Goal: Information Seeking & Learning: Find specific fact

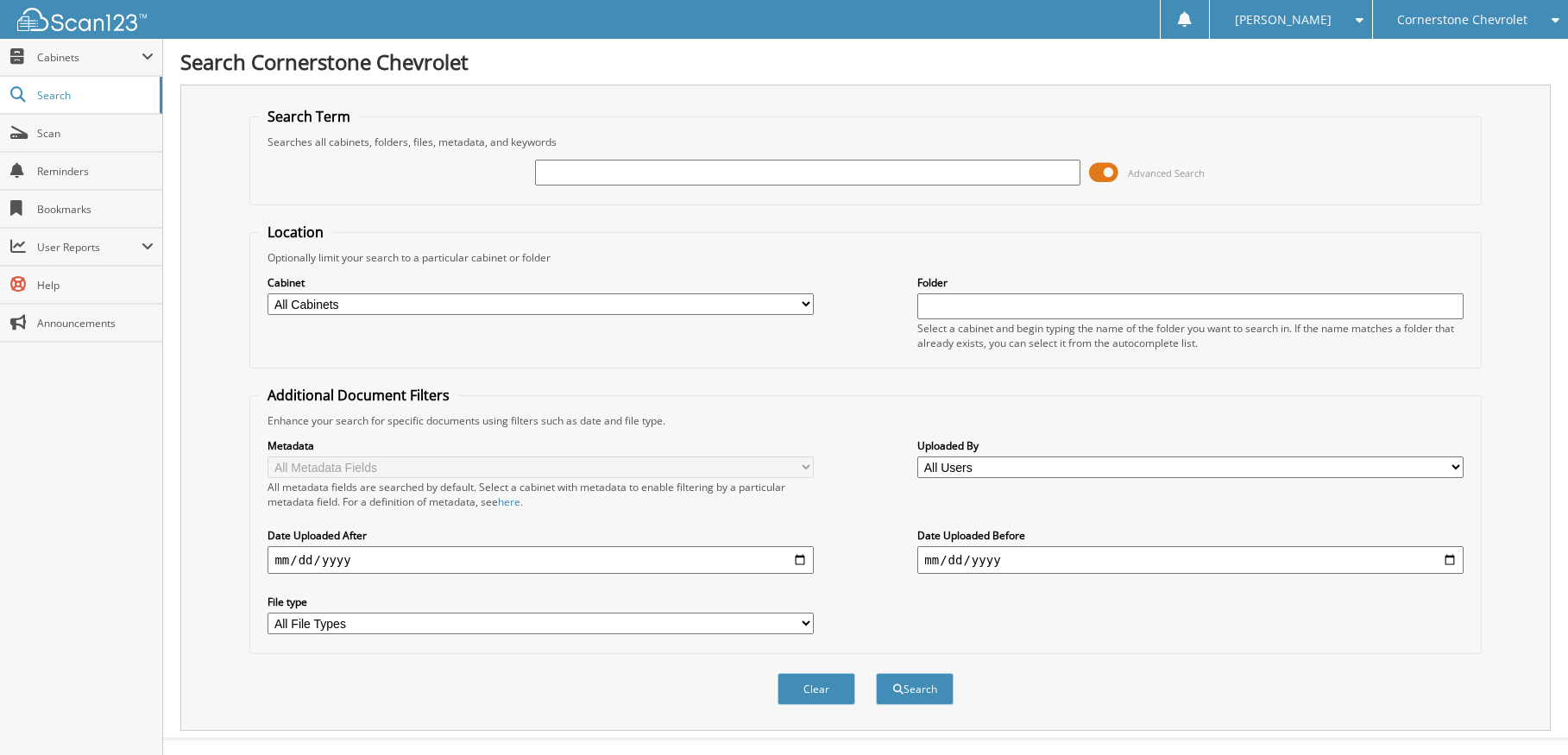
click at [623, 172] on input "text" at bounding box center [807, 172] width 545 height 26
type input "a6599"
click at [876, 673] on button "Search" at bounding box center [915, 689] width 78 height 32
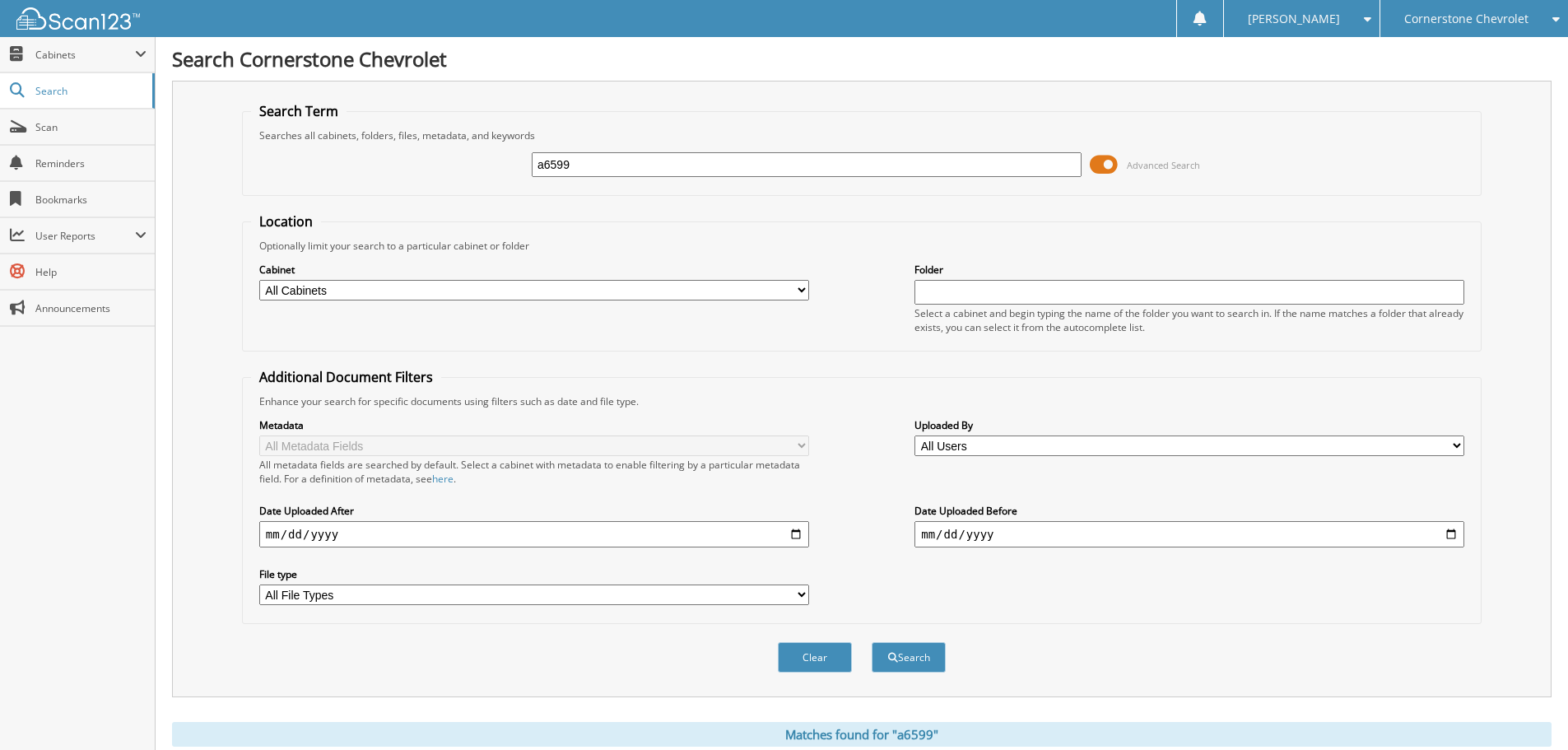
click at [436, 179] on div "a6599 Advanced Search" at bounding box center [862, 165] width 1222 height 45
click at [67, 58] on span "Cabinets" at bounding box center [85, 55] width 100 height 14
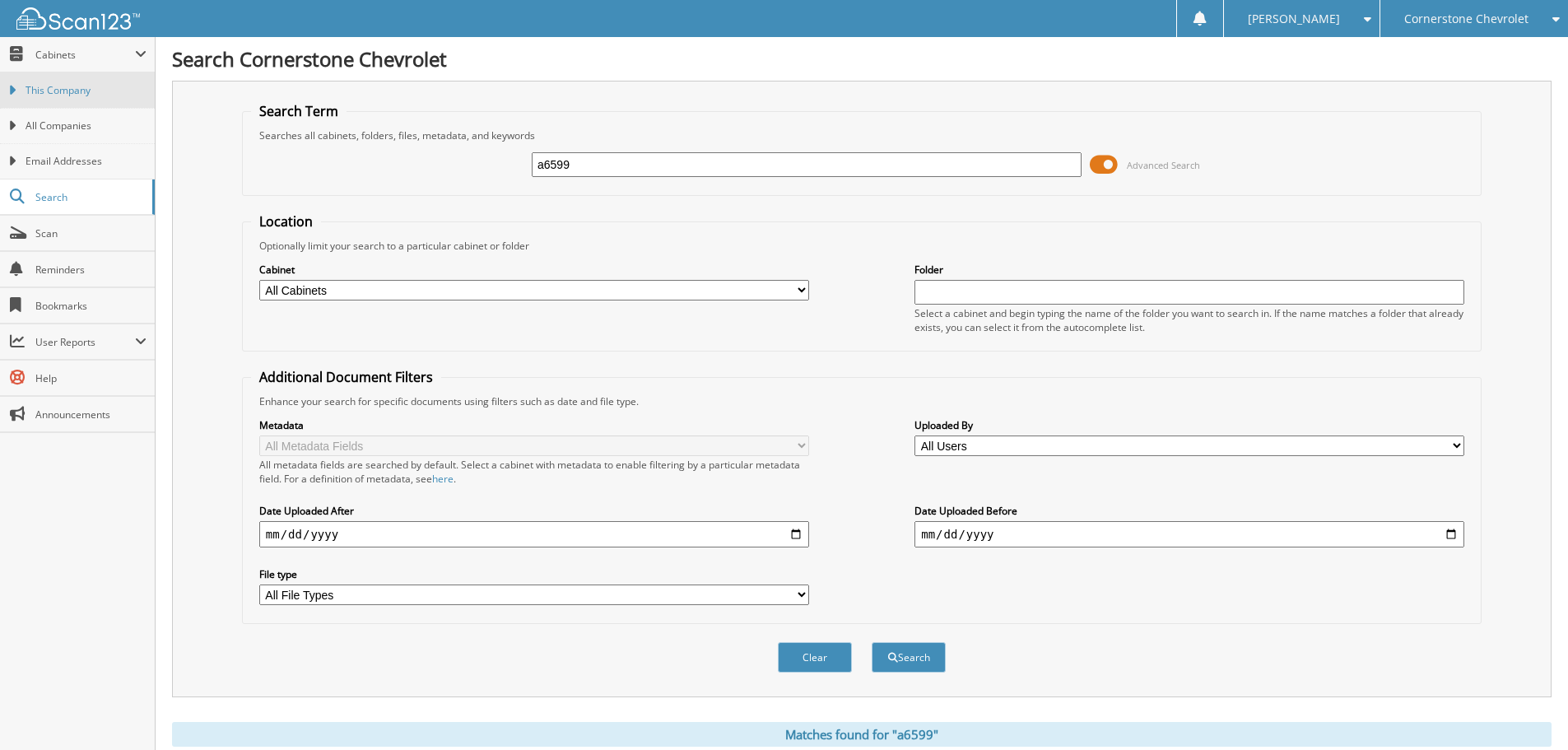
click at [74, 94] on span "This Company" at bounding box center [86, 90] width 121 height 15
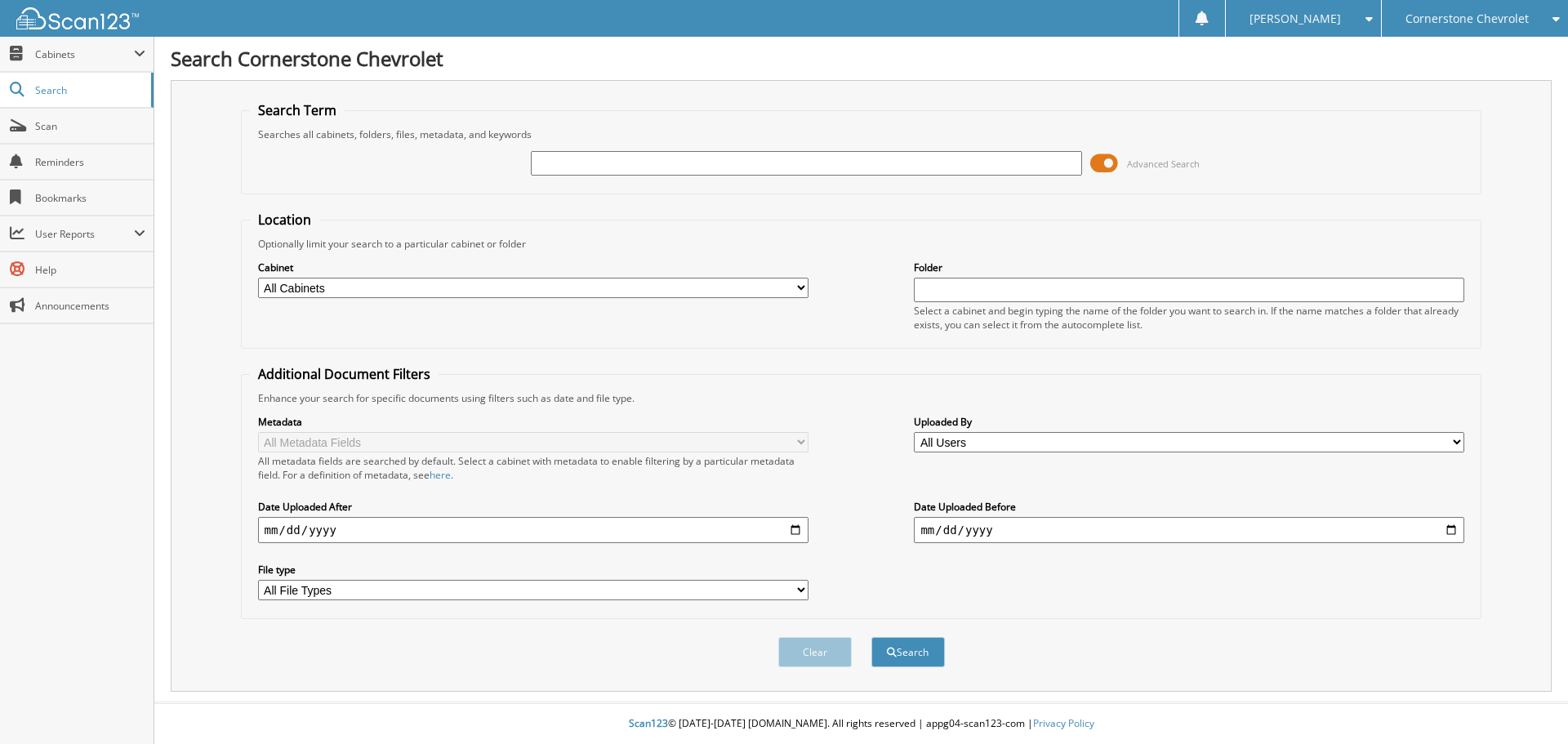
click at [595, 168] on input "text" at bounding box center [806, 163] width 550 height 24
type input "a6599"
click at [871, 637] on button "Search" at bounding box center [907, 652] width 74 height 30
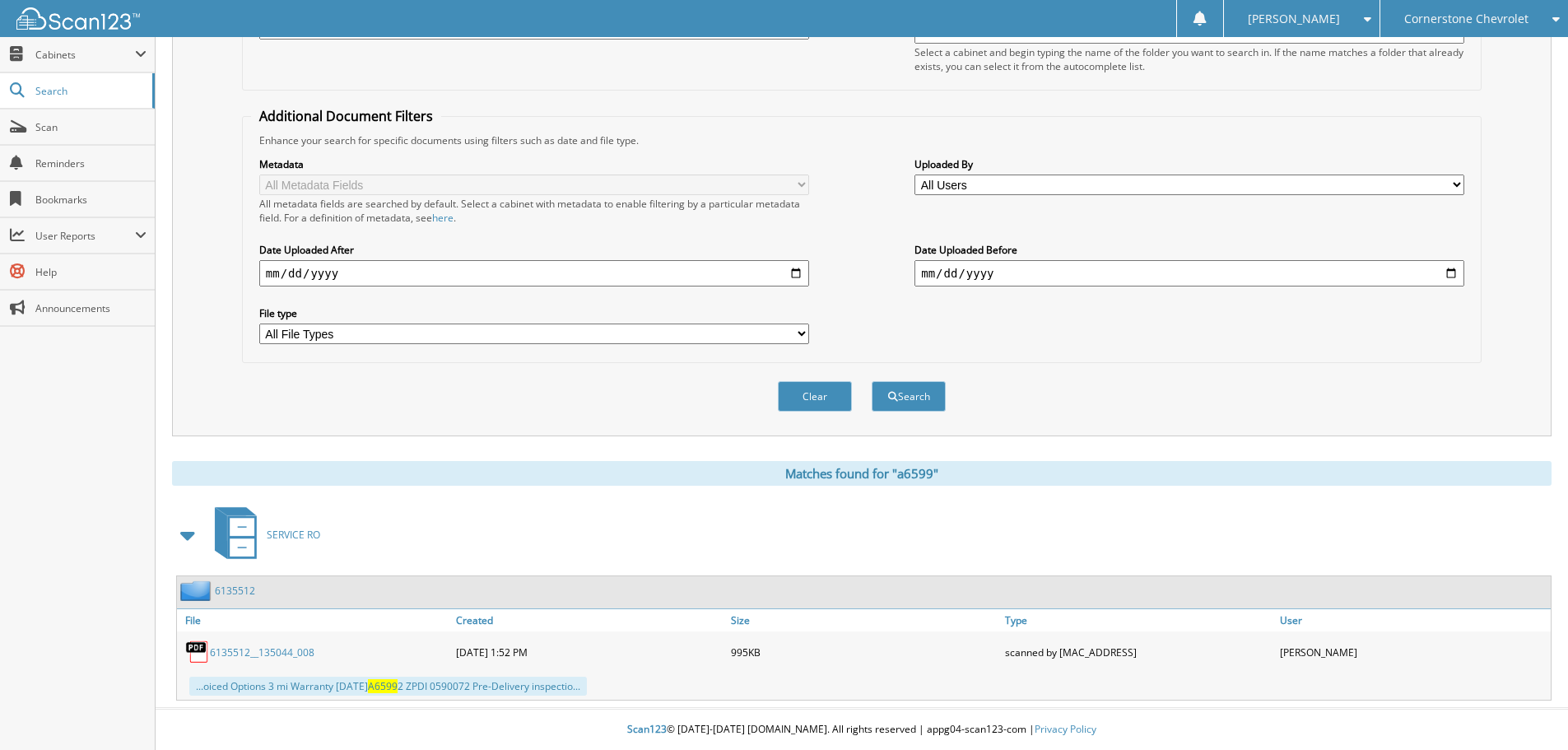
scroll to position [179, 0]
